Goal: Task Accomplishment & Management: Contribute content

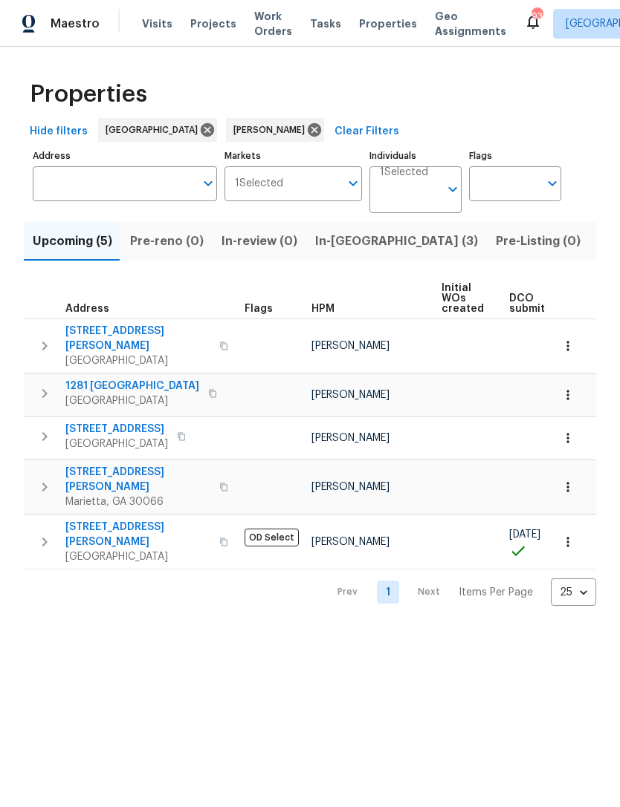
click at [351, 248] on span "In-reno (3)" at bounding box center [396, 241] width 163 height 21
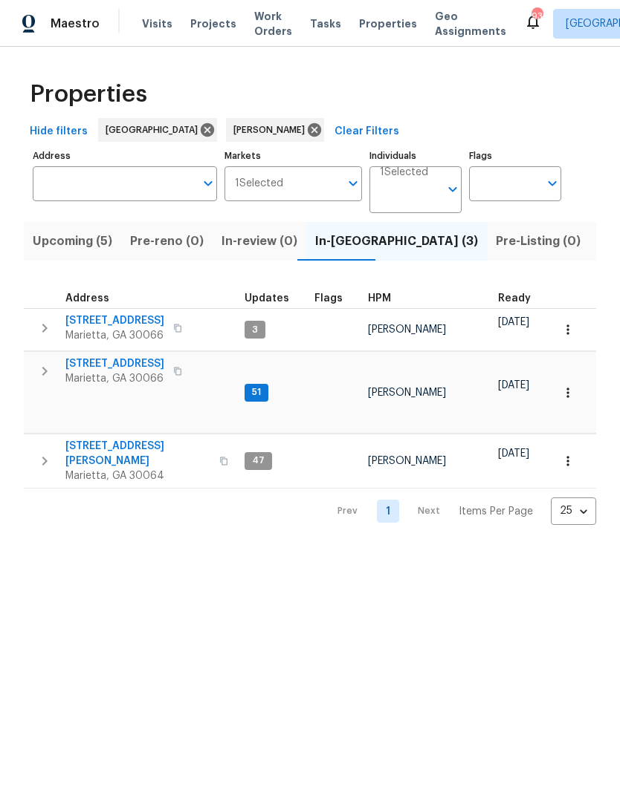
click at [118, 366] on span "[STREET_ADDRESS]" at bounding box center [114, 364] width 99 height 15
click at [151, 439] on span "[STREET_ADDRESS][PERSON_NAME]" at bounding box center [137, 454] width 145 height 30
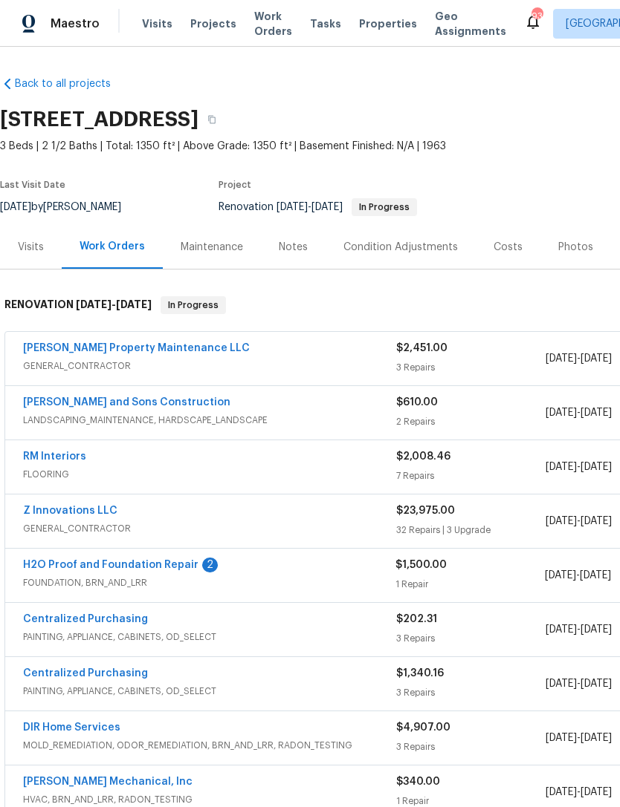
click at [160, 562] on link "H2O Proof and Foundation Repair" at bounding box center [110, 565] width 175 height 10
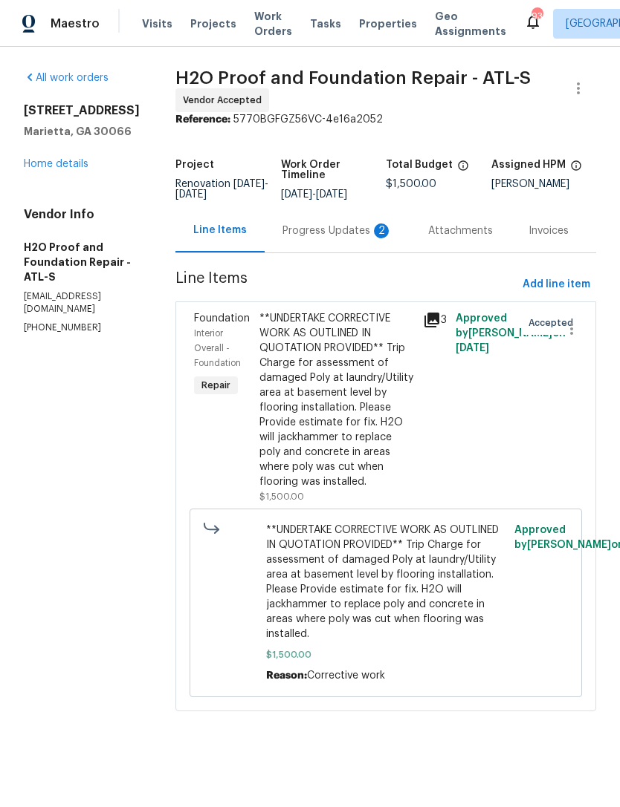
click at [285, 228] on div "Progress Updates 2" at bounding box center [337, 231] width 110 height 15
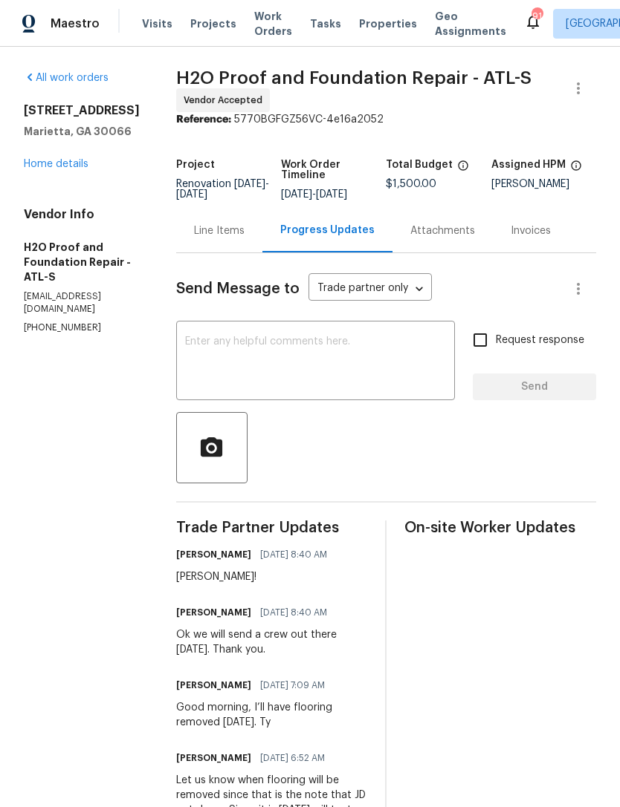
click at [51, 169] on link "Home details" at bounding box center [56, 164] width 65 height 10
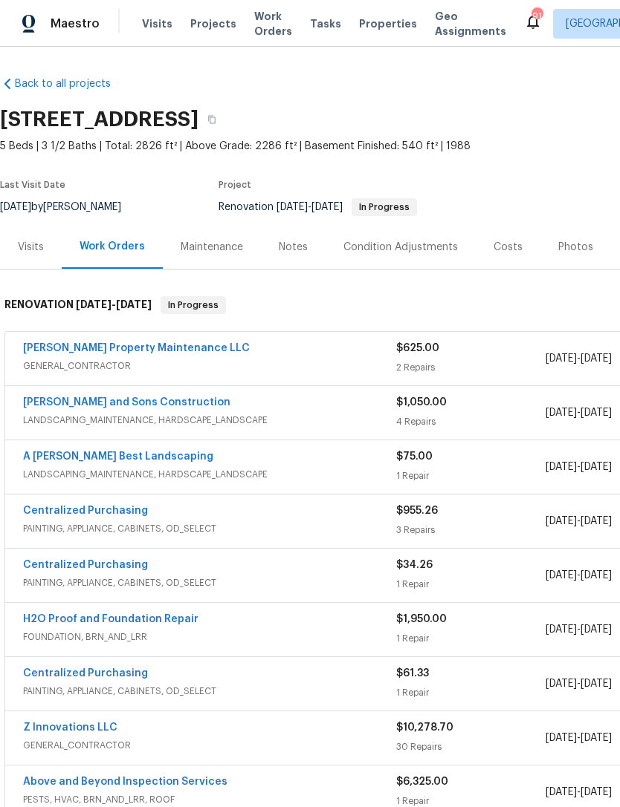
click at [287, 249] on div "Notes" at bounding box center [293, 247] width 29 height 15
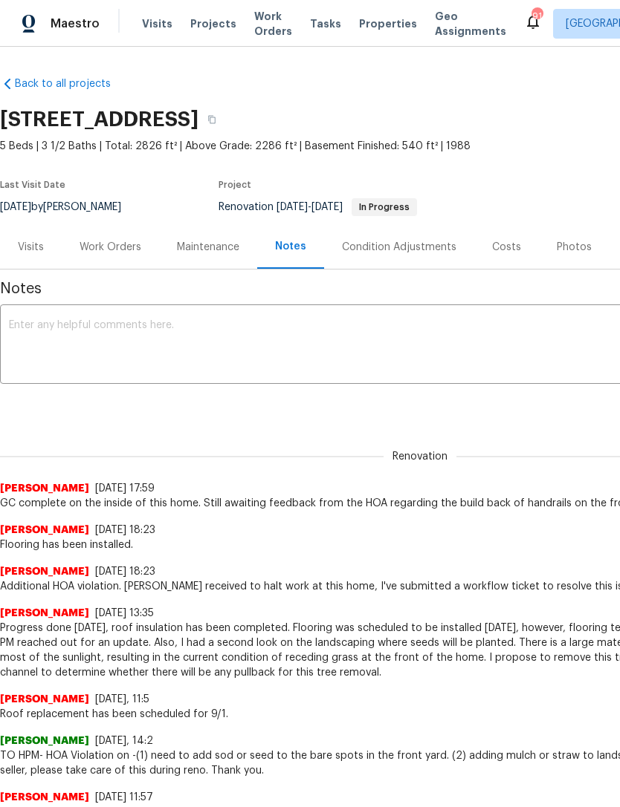
click at [74, 340] on textarea at bounding box center [420, 346] width 822 height 52
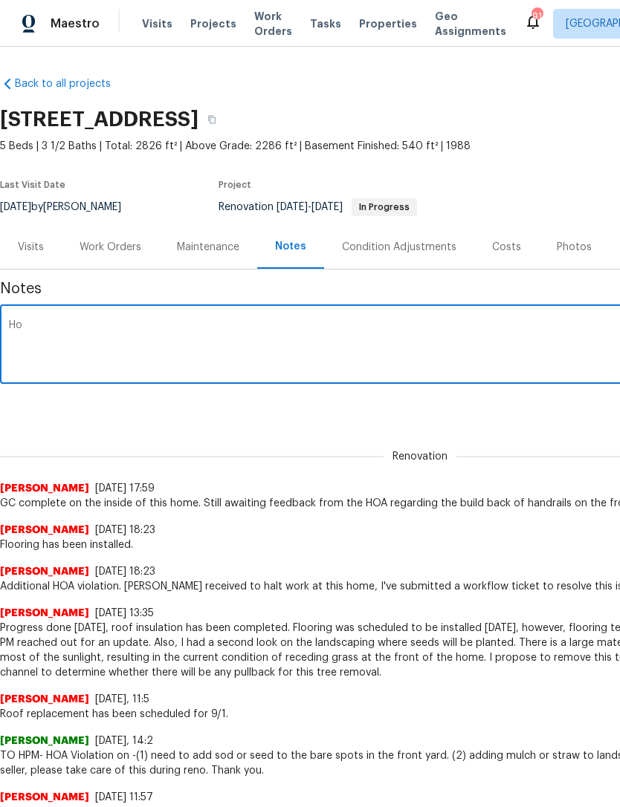
type textarea "H"
type textarea "T"
type textarea "B"
click at [514, 329] on textarea "This home has been on hold since 9/15 due to a stop order by the HOA regarding …" at bounding box center [420, 346] width 822 height 52
click at [547, 327] on textarea "This home has been on hold since 9/15 due to a stop order by the HOA regarding …" at bounding box center [420, 346] width 822 height 52
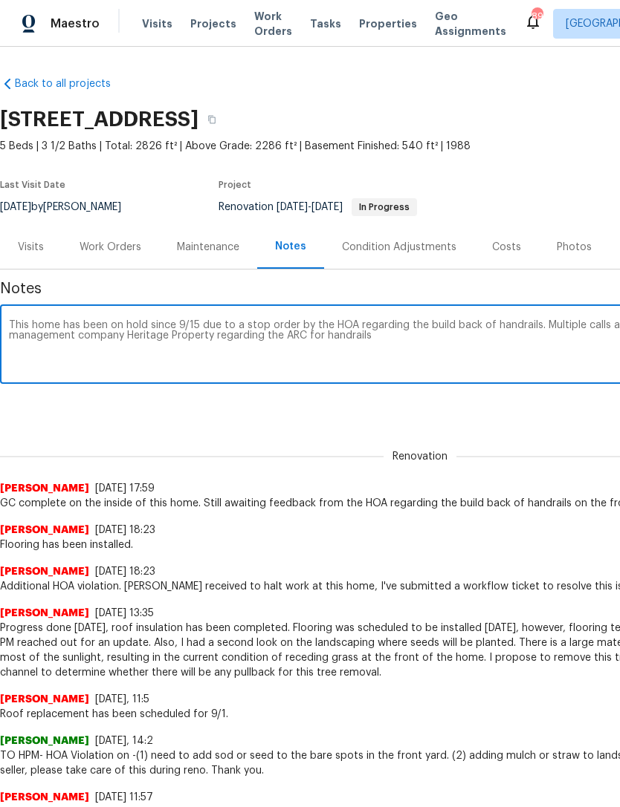
click at [206, 339] on textarea "This home has been on hold since 9/15 due to a stop order by the HOA regarding …" at bounding box center [420, 346] width 822 height 52
click at [426, 333] on textarea "This home has been on hold since 9/15 due to a stop order by the HOA regarding …" at bounding box center [420, 346] width 822 height 52
click at [569, 344] on textarea "This home has been on hold since 9/15 due to a stop order by the HOA regarding …" at bounding box center [420, 346] width 822 height 52
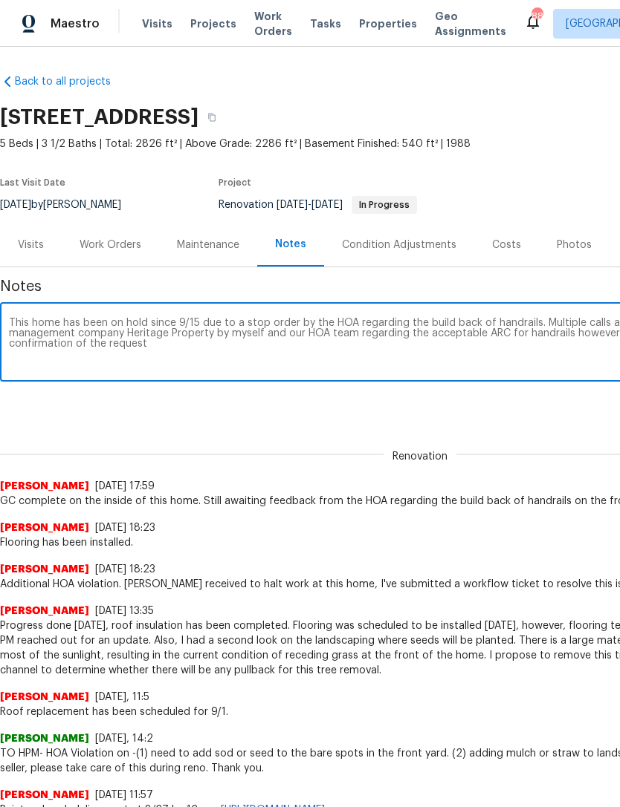
scroll to position [2, 0]
click at [71, 350] on textarea "This home has been on hold since 9/15 due to a stop order by the HOA regarding …" at bounding box center [420, 344] width 822 height 52
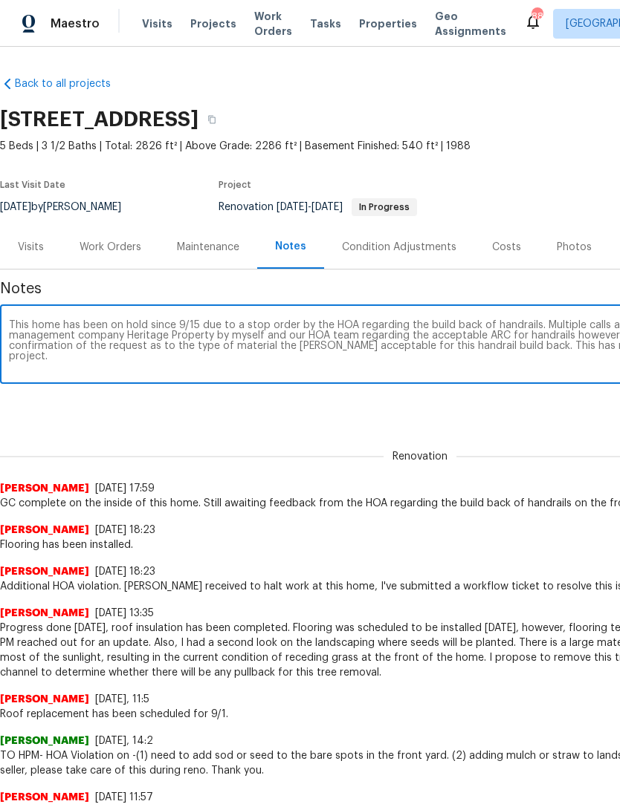
scroll to position [0, 0]
click at [19, 322] on textarea "This home has been on hold since 9/15 due to a stop order by the HOA regarding …" at bounding box center [420, 346] width 822 height 52
click at [19, 321] on textarea "This home has been on hold since 9/15 due to a stop order by the HOA regarding …" at bounding box center [420, 346] width 822 height 52
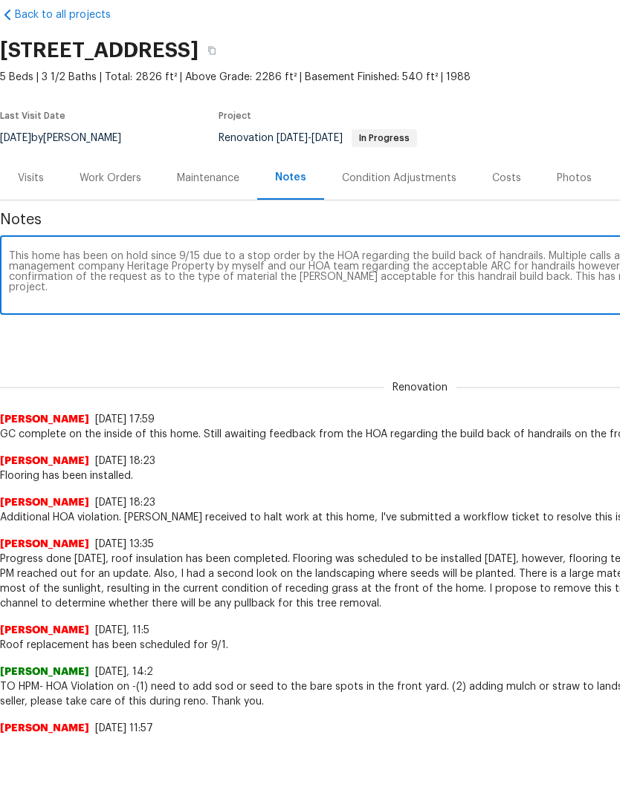
click at [521, 320] on textarea "This home has been on hold since 9/15 due to a stop order by the HOA regarding …" at bounding box center [420, 346] width 822 height 52
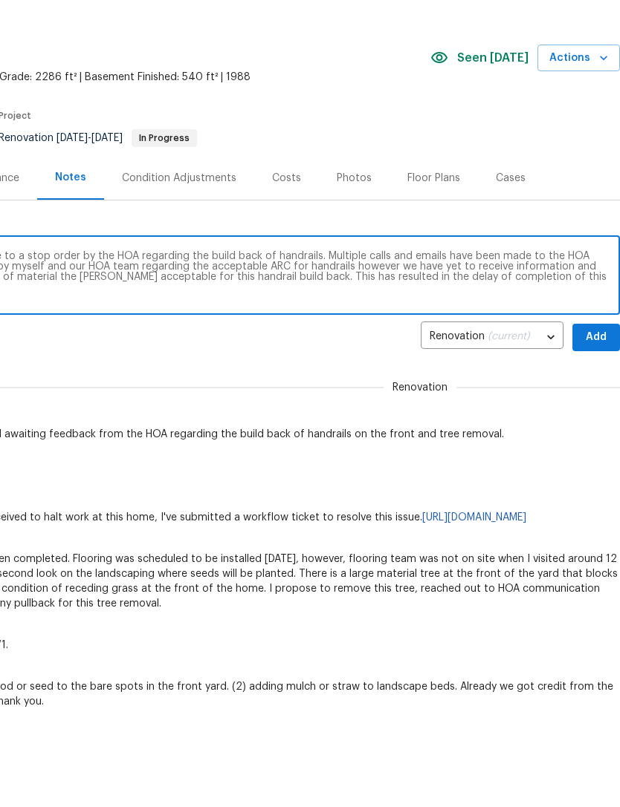
scroll to position [0, 220]
click at [605, 320] on textarea "This home has been on hold since 9/15 due to a stop order by the HOA regarding …" at bounding box center [200, 346] width 822 height 52
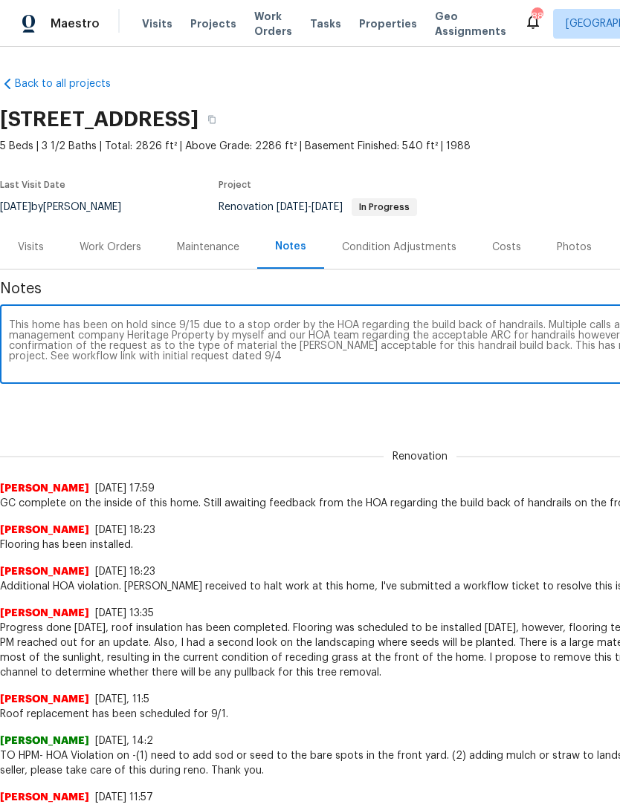
click at [278, 357] on textarea "This home has been on hold since 9/15 due to a stop order by the HOA regarding …" at bounding box center [420, 346] width 822 height 52
paste textarea "https://opendoor.enterprise.slack.com/archives/CSCKZ7GR1/p1757965340312849?thre…"
click at [238, 351] on textarea "This home has been on hold since 9/15 due to a stop order by the HOA regarding …" at bounding box center [420, 346] width 822 height 52
click at [480, 367] on textarea "This home has been on hold since 9/15 due to a stop order by the HOA regarding …" at bounding box center [420, 346] width 822 height 52
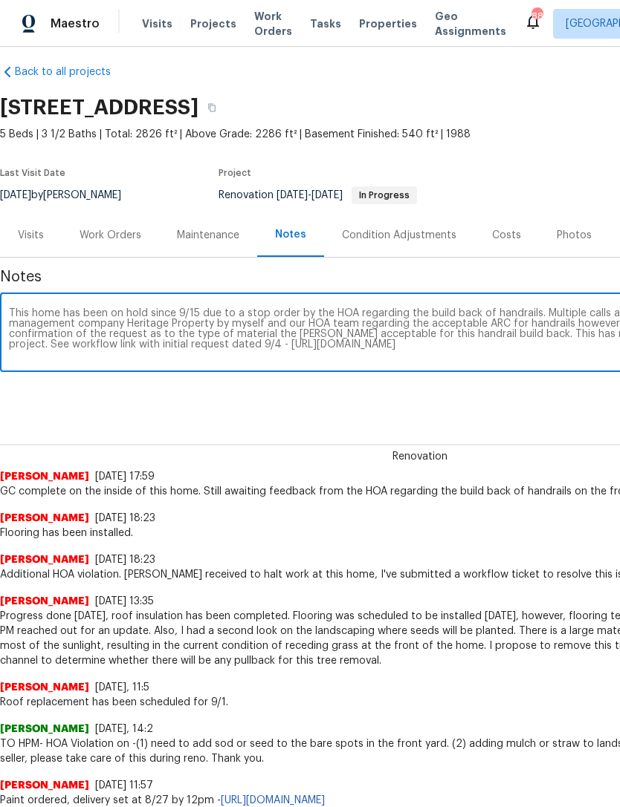
scroll to position [13, 0]
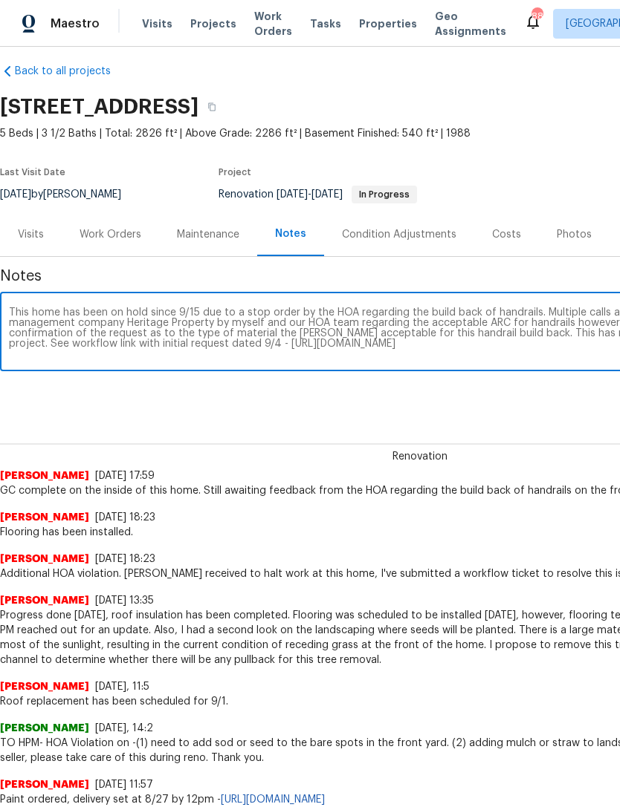
click at [536, 308] on textarea "This home has been on hold since 9/15 due to a stop order by the HOA regarding …" at bounding box center [420, 334] width 822 height 52
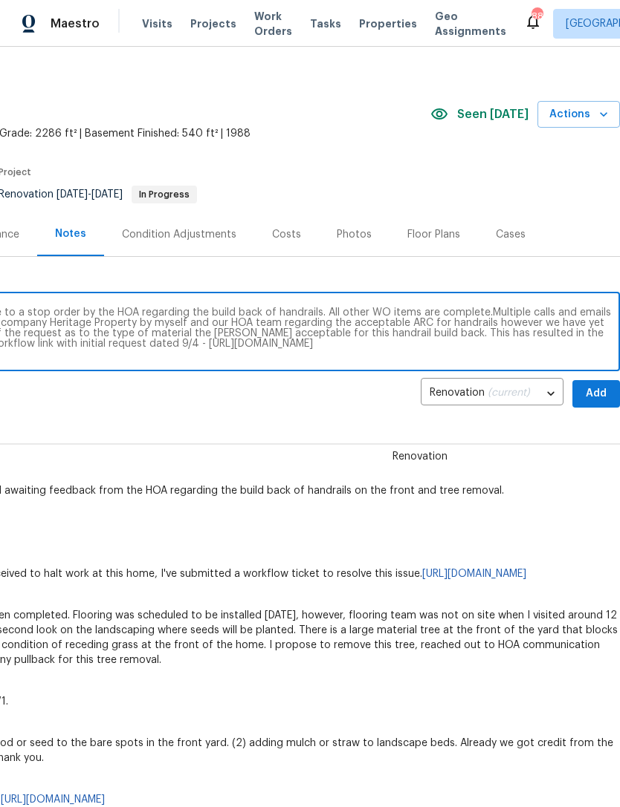
click at [325, 311] on textarea "This home has been on hold since 9/15 due to a stop order by the HOA regarding …" at bounding box center [200, 334] width 822 height 52
click at [333, 310] on textarea "This home has been on hold since 9/15 due to a stop order by the HOA regarding …" at bounding box center [200, 334] width 822 height 52
click at [481, 310] on textarea "This home has been on hold since 9/15 due to a stop order by the HOA regarding …" at bounding box center [200, 334] width 822 height 52
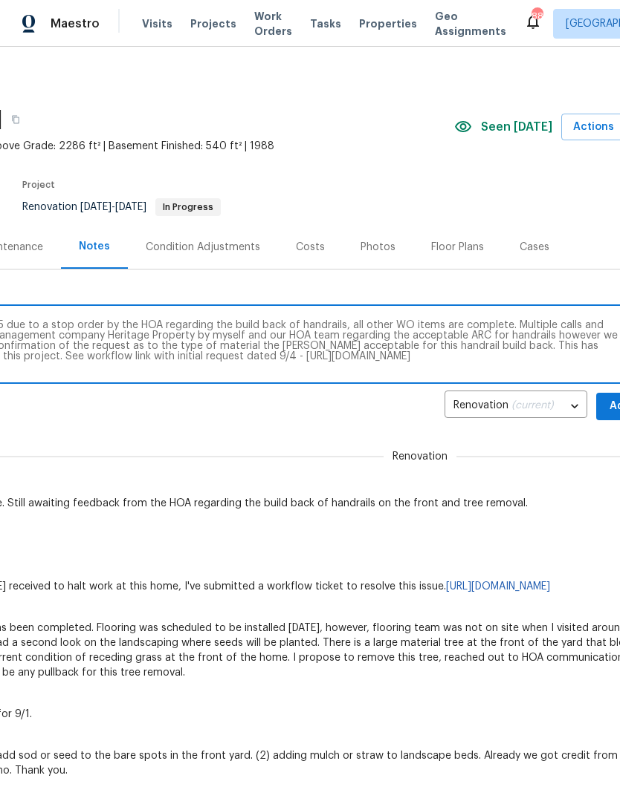
scroll to position [0, 197]
click at [247, 370] on textarea "This home has been on hold since 9/15 due to a stop order by the HOA regarding …" at bounding box center [223, 346] width 822 height 52
click at [245, 368] on textarea "This home has been on hold since 9/15 due to a stop order by the HOA regarding …" at bounding box center [223, 346] width 822 height 52
click at [245, 367] on textarea "This home has been on hold since 9/15 due to a stop order by the HOA regarding …" at bounding box center [223, 346] width 822 height 52
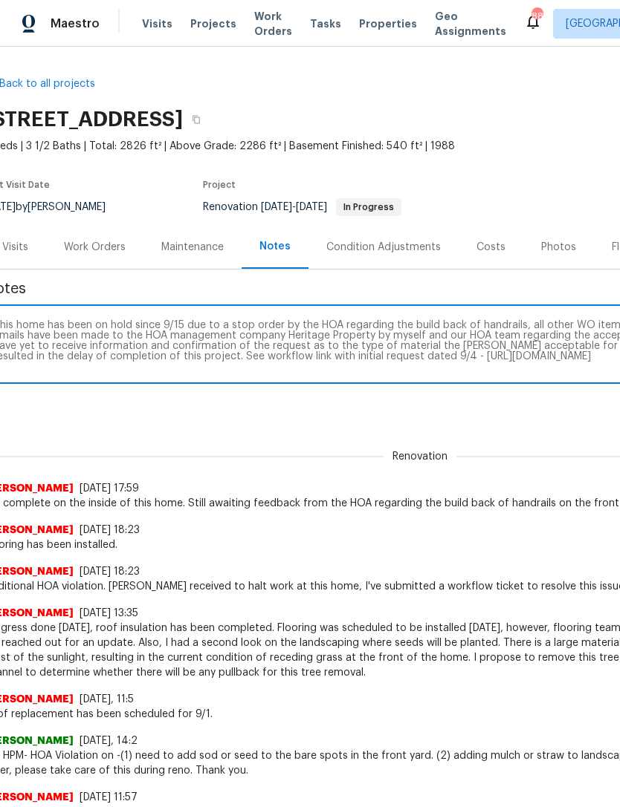
scroll to position [0, 0]
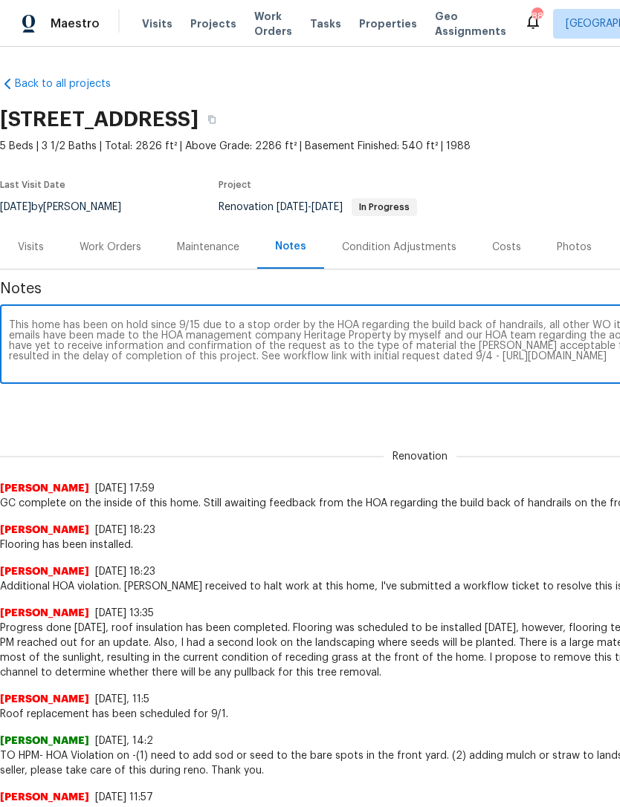
type textarea "This home has been on hold since 9/15 due to a stop order by the HOA regarding …"
click at [487, 417] on div "Renovation (current) a8e33406-14ca-4cb5-950f-56bd014a0116 ​ Add" at bounding box center [419, 406] width 839 height 27
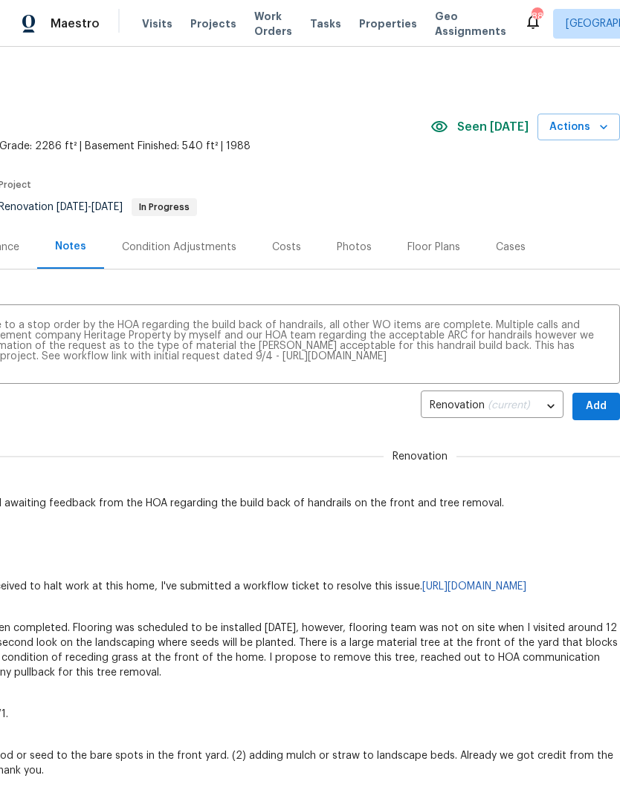
scroll to position [0, 220]
click at [588, 404] on span "Add" at bounding box center [596, 406] width 24 height 19
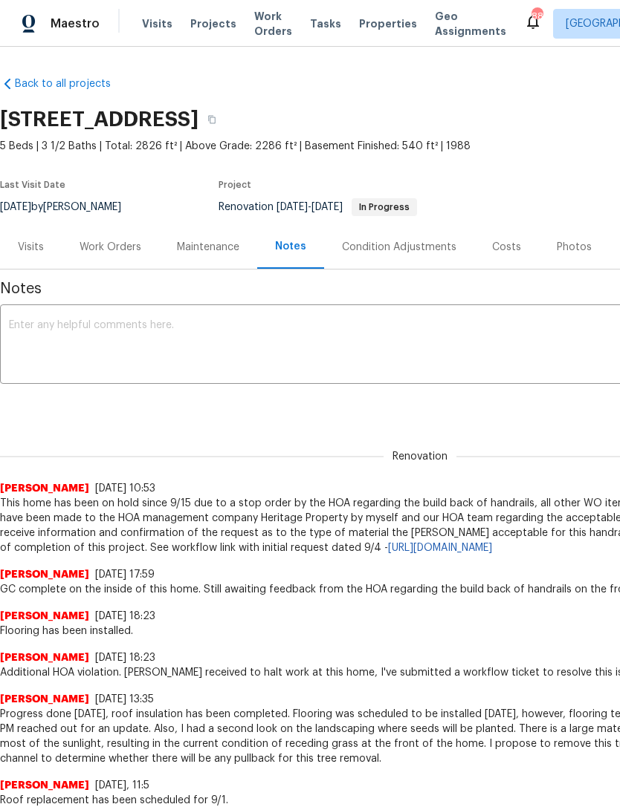
scroll to position [0, 0]
click at [30, 250] on div "Visits" at bounding box center [31, 247] width 26 height 15
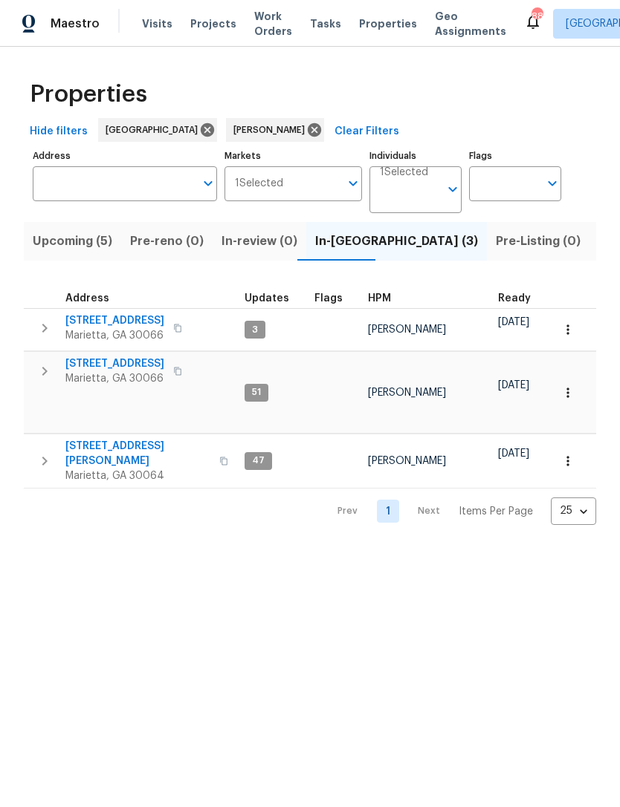
click at [84, 241] on span "Upcoming (5)" at bounding box center [72, 241] width 79 height 21
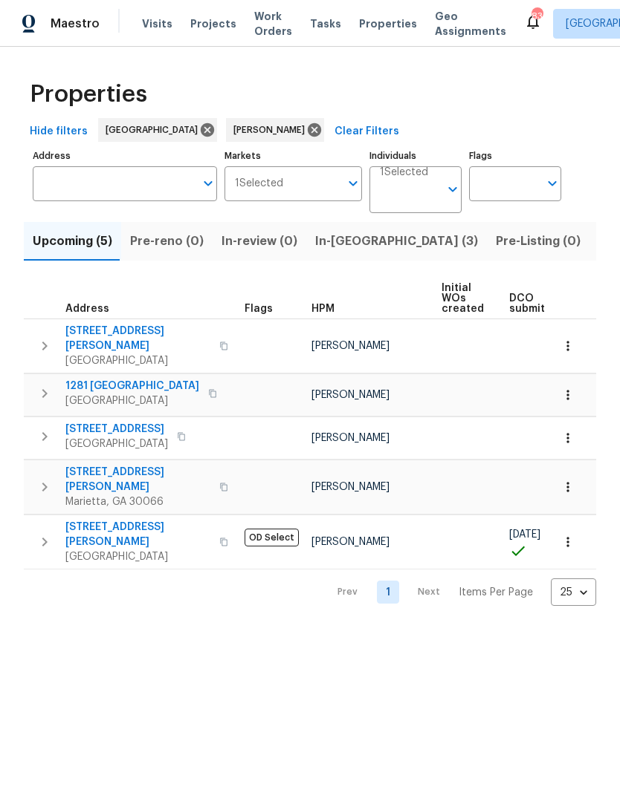
click at [338, 241] on span "In-[GEOGRAPHIC_DATA] (3)" at bounding box center [396, 241] width 163 height 21
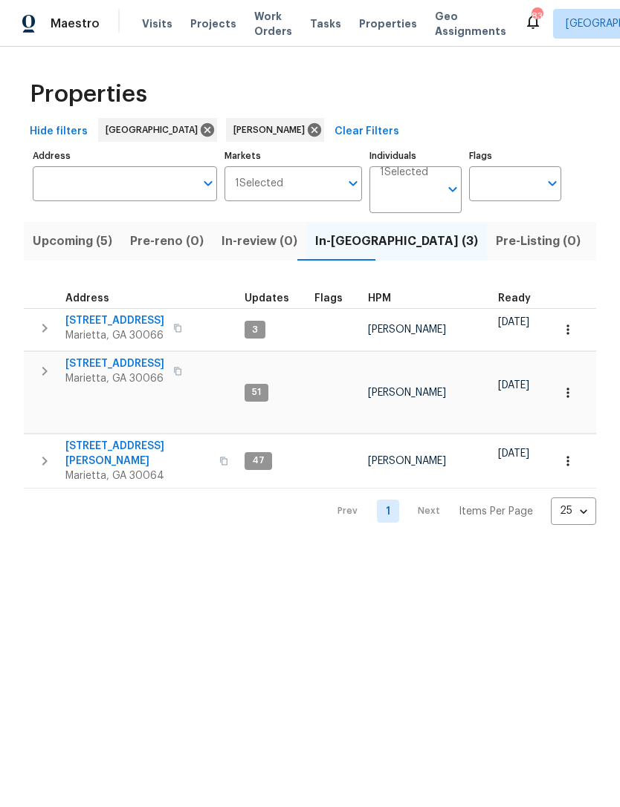
click at [134, 439] on span "[STREET_ADDRESS][PERSON_NAME]" at bounding box center [137, 454] width 145 height 30
